Goal: Information Seeking & Learning: Find specific fact

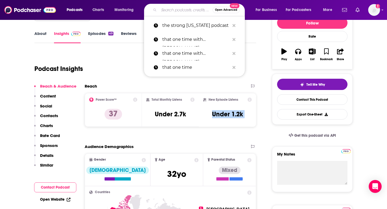
click at [190, 8] on input "Search podcasts, credits, & more..." at bounding box center [186, 10] width 54 height 9
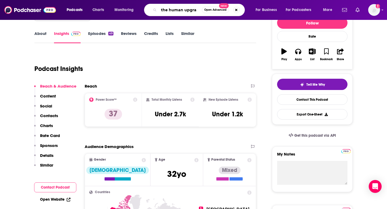
type input "the human upgrad"
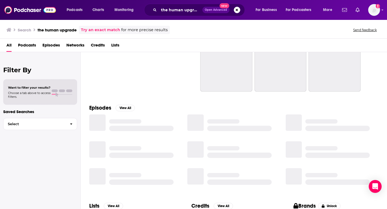
scroll to position [28, 0]
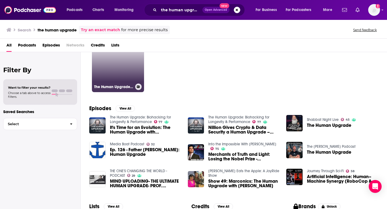
click at [119, 81] on link "77 The Human Upgrade: Biohacking for Longevity & Performance" at bounding box center [118, 66] width 52 height 52
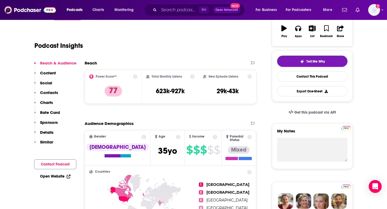
scroll to position [80, 0]
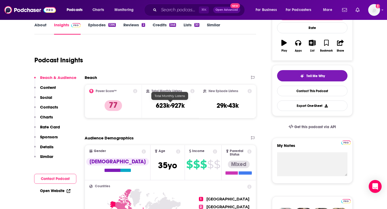
click at [173, 102] on h3 "623k-927k" at bounding box center [170, 105] width 29 height 8
copy div "623k-927k"
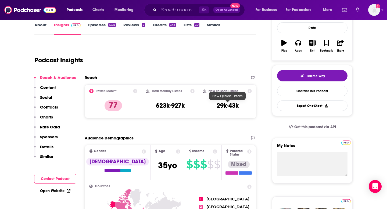
click at [223, 100] on div "New Episode Listens 29k-43k" at bounding box center [227, 101] width 49 height 25
copy div "29k-43k Export One-Sheet"
